Goal: Task Accomplishment & Management: Use online tool/utility

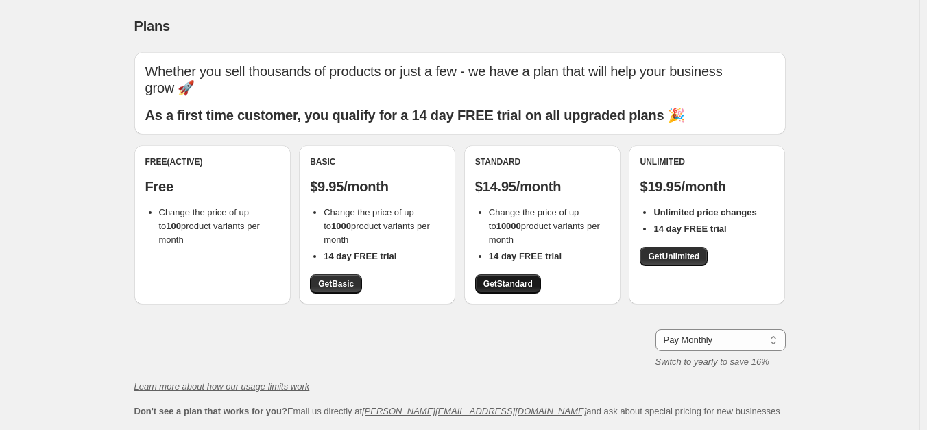
click at [518, 288] on span "Get Standard" at bounding box center [507, 283] width 49 height 11
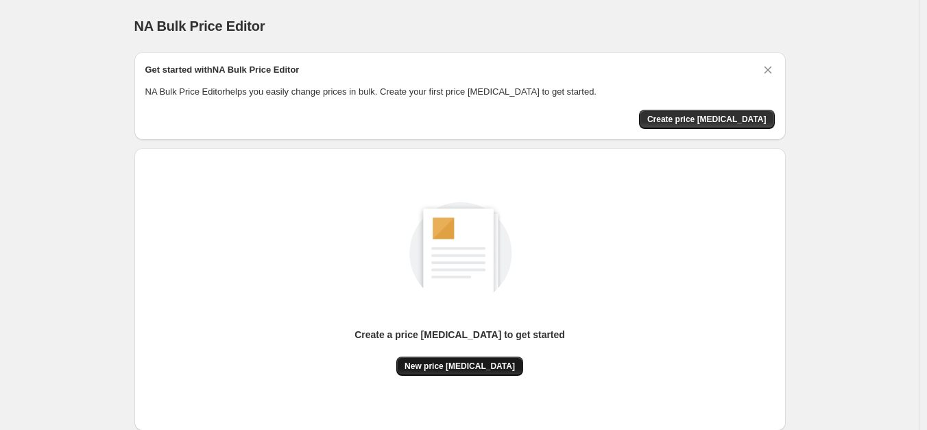
click at [436, 365] on span "New price change job" at bounding box center [459, 366] width 110 height 11
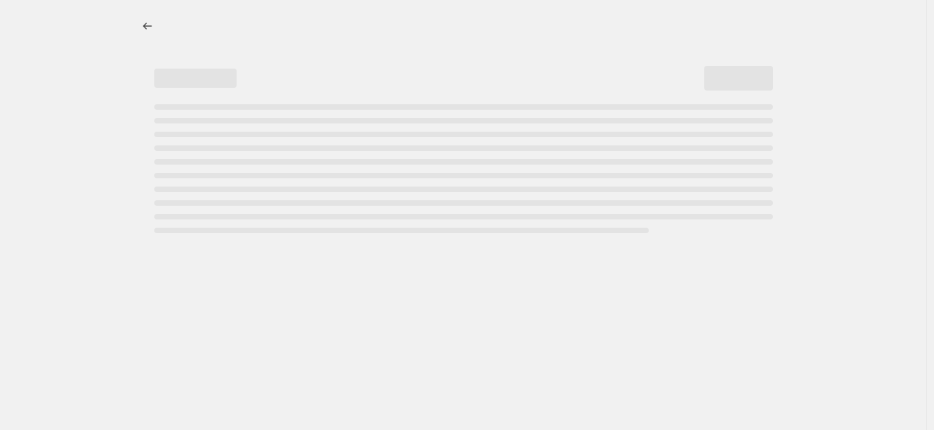
select select "percentage"
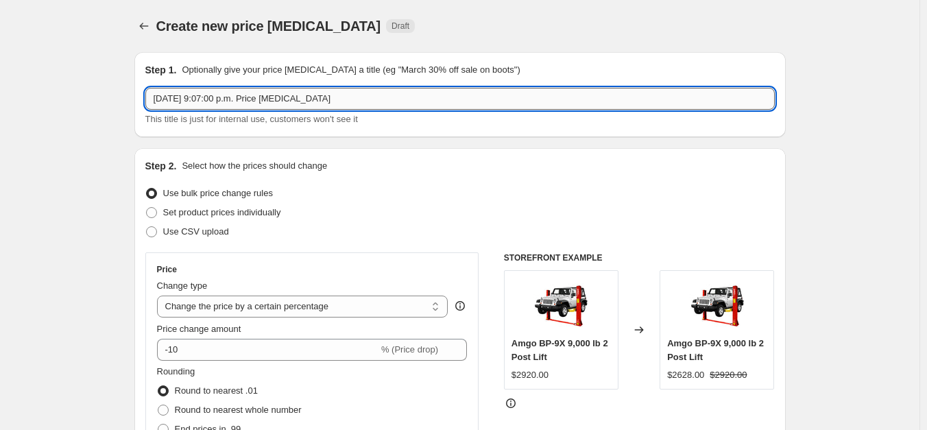
click at [200, 104] on input "Sep 15, 2025, 9:07:00 p.m. Price change job" at bounding box center [459, 99] width 629 height 22
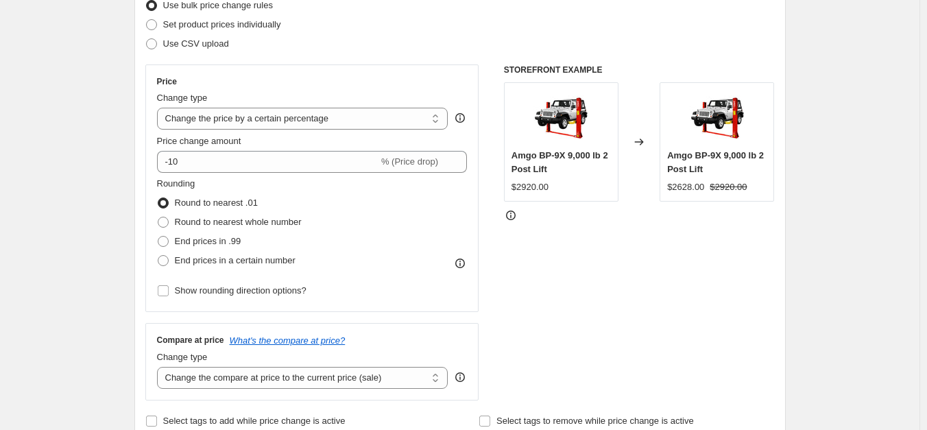
scroll to position [192, 0]
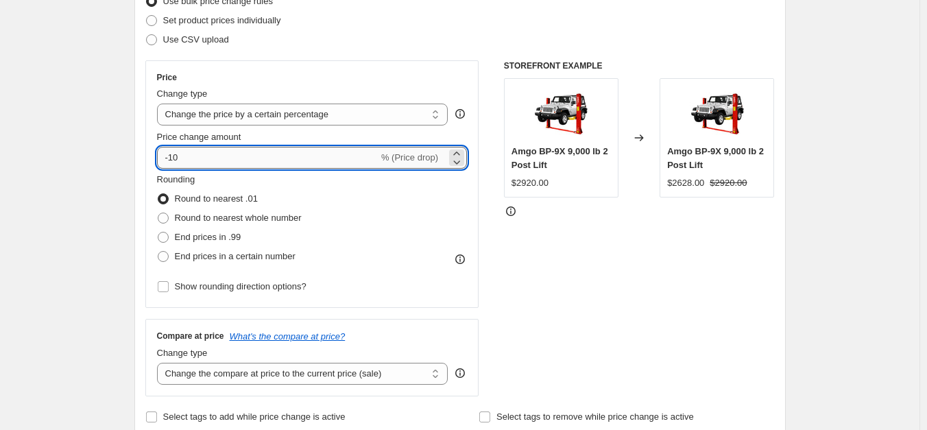
click at [193, 151] on input "-10" at bounding box center [267, 158] width 221 height 22
type input "-1"
click at [193, 161] on input "-45" at bounding box center [267, 158] width 221 height 22
type input "-4"
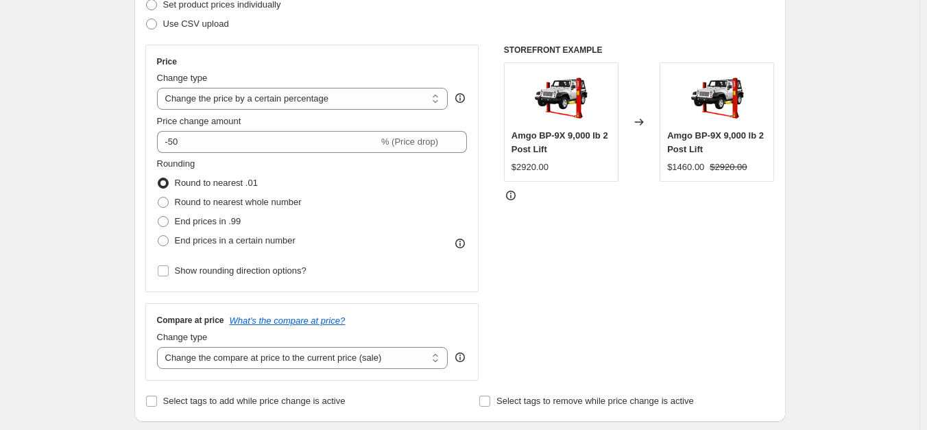
scroll to position [212, 0]
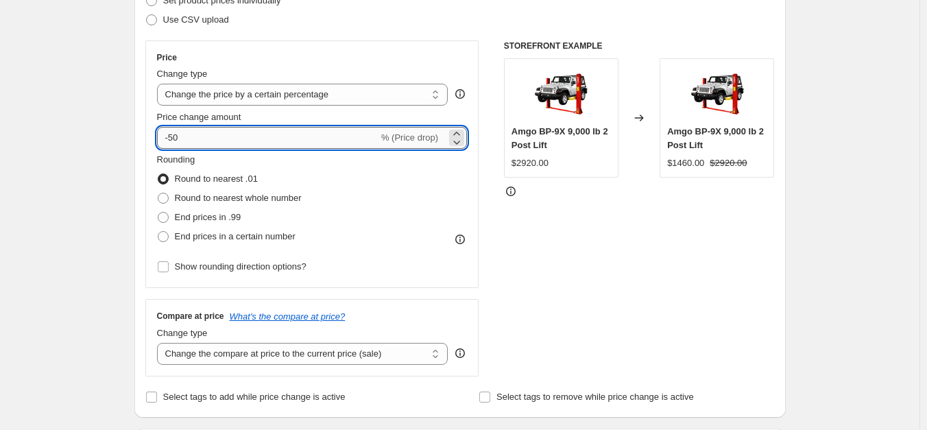
click at [192, 134] on input "-50" at bounding box center [267, 138] width 221 height 22
type input "-5"
drag, startPoint x: 172, startPoint y: 132, endPoint x: 232, endPoint y: 136, distance: 59.8
click at [232, 136] on input "-45" at bounding box center [267, 138] width 221 height 22
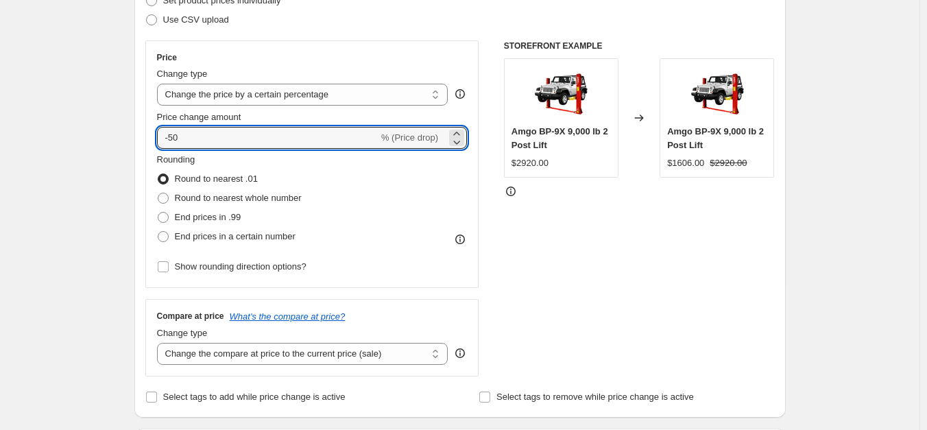
type input "-50"
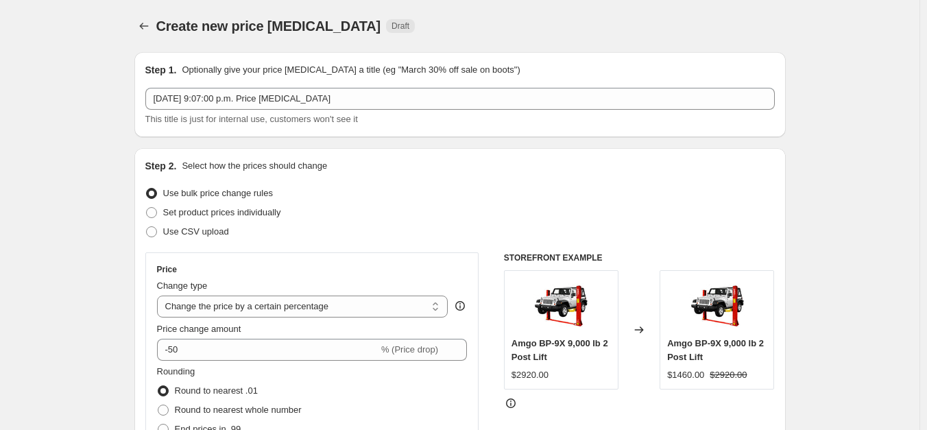
scroll to position [939, 0]
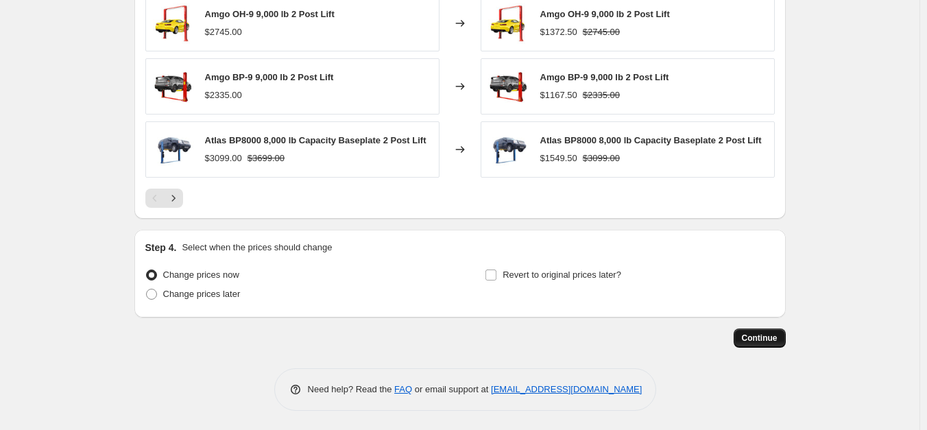
click at [762, 344] on button "Continue" at bounding box center [760, 337] width 52 height 19
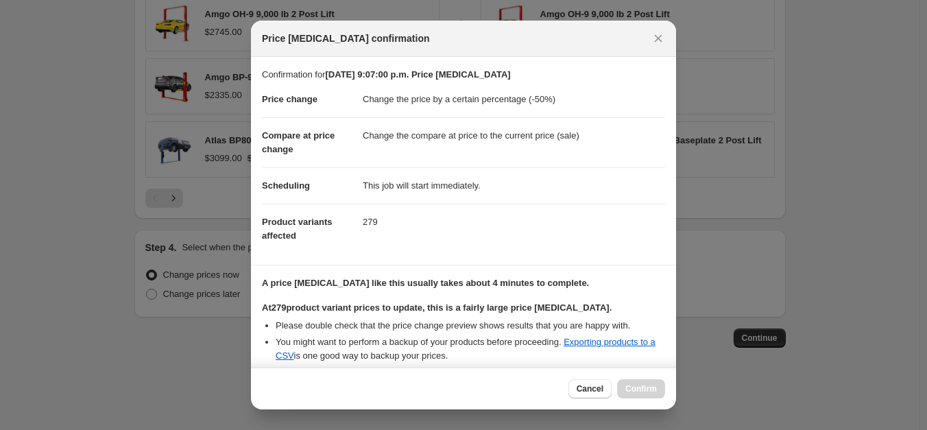
scroll to position [221, 0]
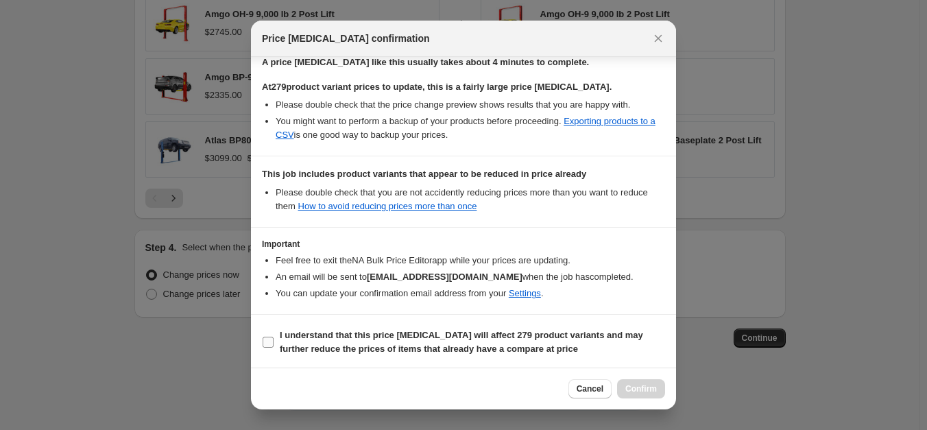
click at [378, 330] on b "I understand that this price change job will affect 279 product variants and ma…" at bounding box center [461, 342] width 363 height 24
click at [274, 337] on input "I understand that this price change job will affect 279 product variants and ma…" at bounding box center [268, 342] width 11 height 11
checkbox input "true"
click at [640, 384] on span "Confirm" at bounding box center [641, 388] width 32 height 11
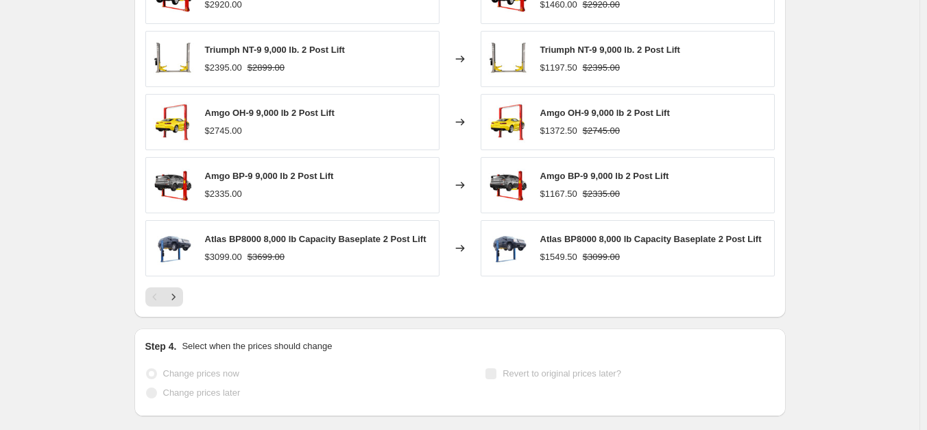
scroll to position [975, 0]
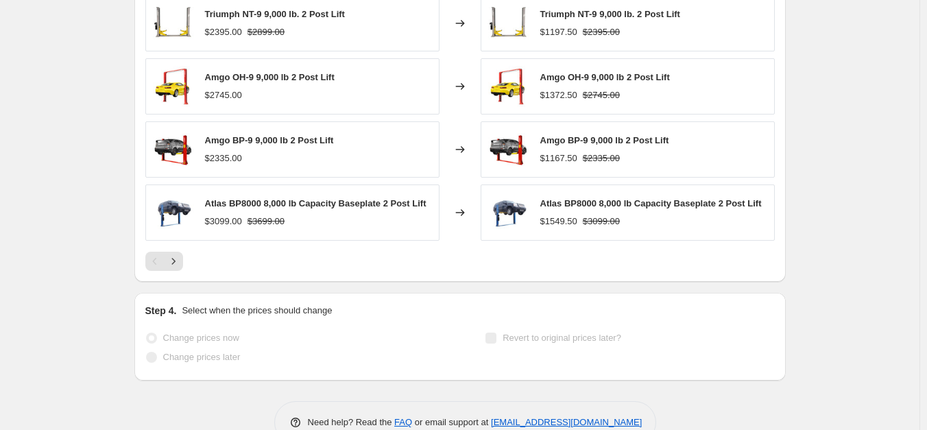
select select "percentage"
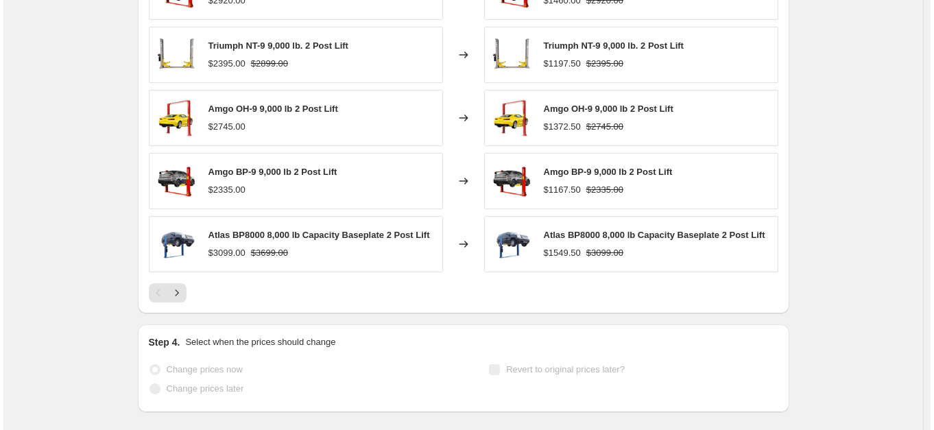
scroll to position [0, 0]
